Goal: Task Accomplishment & Management: Use online tool/utility

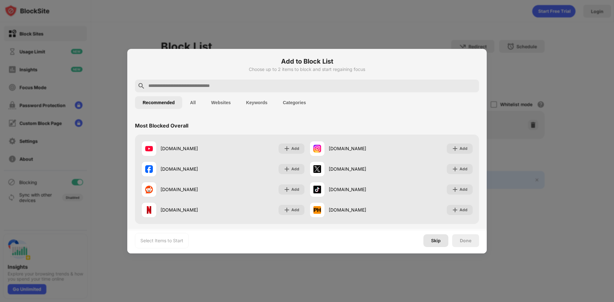
click at [430, 244] on div "Skip" at bounding box center [435, 240] width 25 height 13
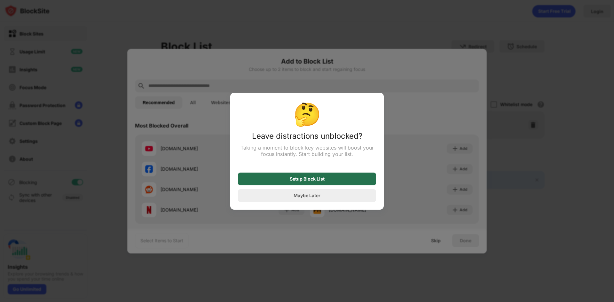
click at [309, 181] on div "Setup Block List" at bounding box center [307, 179] width 35 height 5
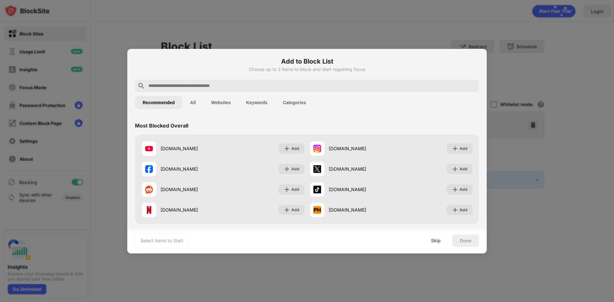
click at [545, 224] on div at bounding box center [307, 151] width 614 height 302
click at [434, 242] on div "Skip" at bounding box center [436, 240] width 10 height 5
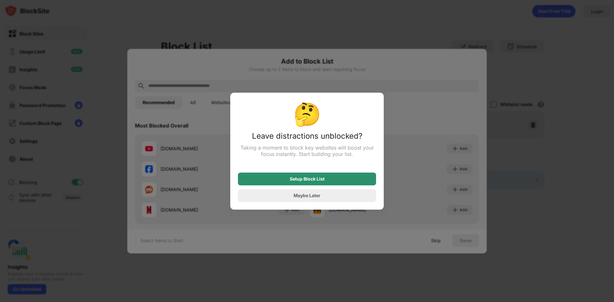
click at [330, 180] on div "Setup Block List" at bounding box center [307, 179] width 138 height 13
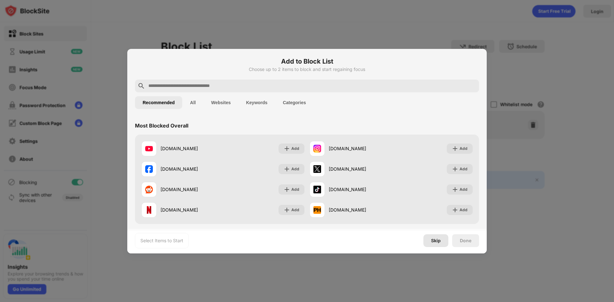
click at [443, 243] on div "Skip" at bounding box center [435, 240] width 25 height 13
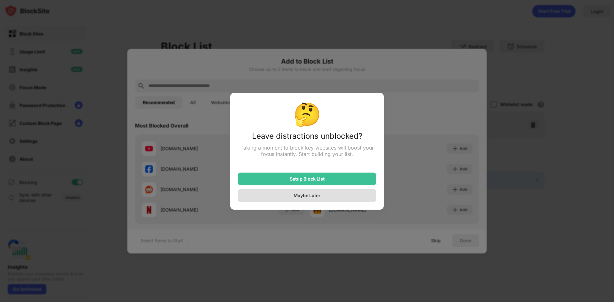
click at [369, 196] on div "Maybe Later" at bounding box center [307, 195] width 138 height 13
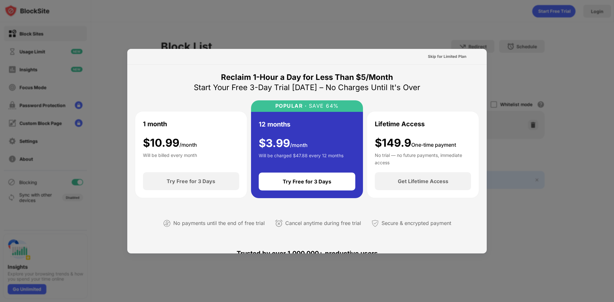
click at [524, 136] on div at bounding box center [307, 151] width 614 height 302
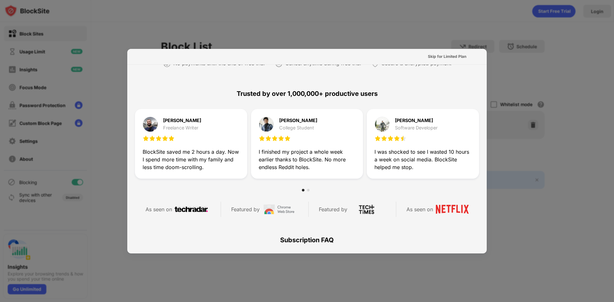
scroll to position [312, 0]
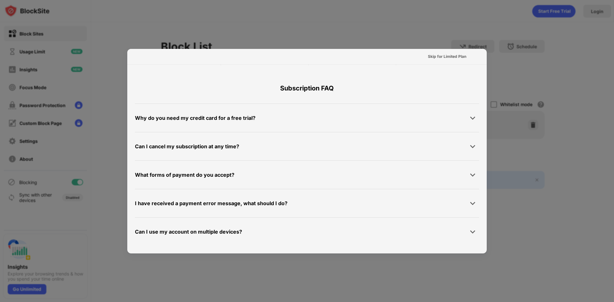
click at [434, 43] on div at bounding box center [307, 151] width 614 height 302
click at [442, 52] on div "Skip for Limited Plan" at bounding box center [447, 56] width 49 height 10
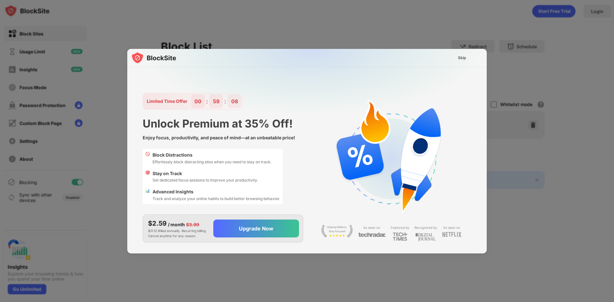
scroll to position [0, 0]
click at [462, 60] on div "Skip" at bounding box center [462, 58] width 8 height 6
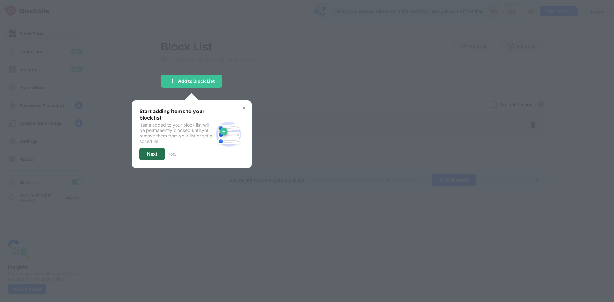
click at [154, 155] on div "Next" at bounding box center [152, 154] width 10 height 5
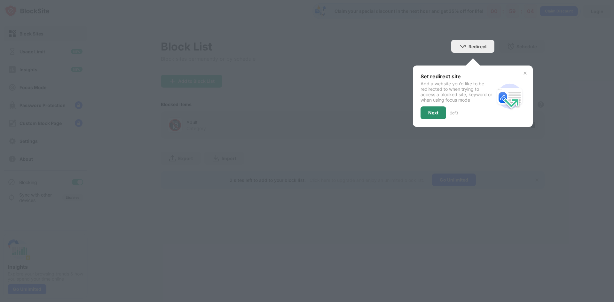
click at [443, 109] on div "Next" at bounding box center [433, 112] width 26 height 13
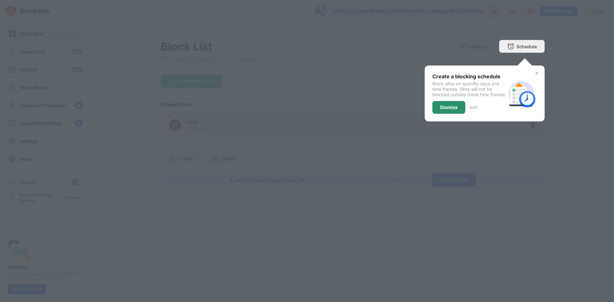
click at [451, 114] on div "Dismiss" at bounding box center [448, 107] width 33 height 13
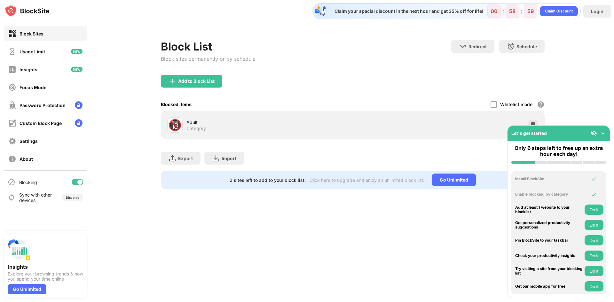
click at [604, 133] on img at bounding box center [603, 133] width 6 height 6
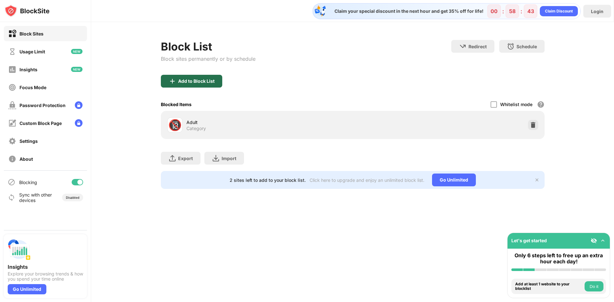
click at [215, 79] on div "Add to Block List" at bounding box center [191, 81] width 61 height 13
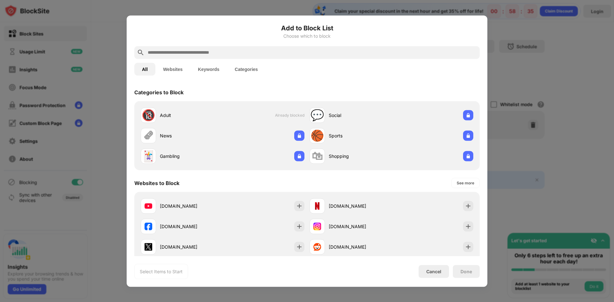
click at [199, 57] on div at bounding box center [306, 52] width 345 height 13
click at [200, 52] on input "text" at bounding box center [312, 53] width 330 height 8
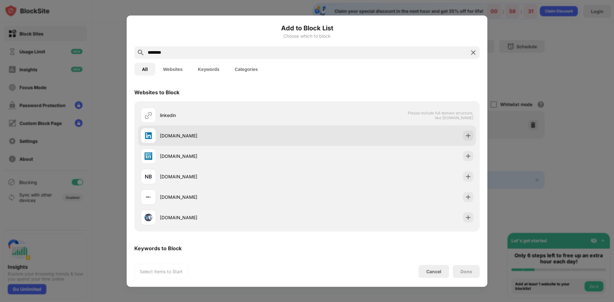
type input "********"
click at [257, 132] on div "[DOMAIN_NAME]" at bounding box center [233, 135] width 147 height 7
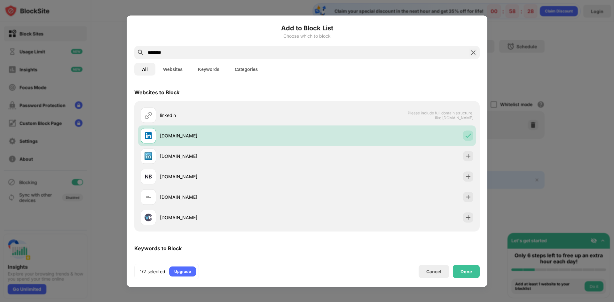
click at [473, 275] on div "Done" at bounding box center [466, 271] width 27 height 13
